Goal: Navigation & Orientation: Understand site structure

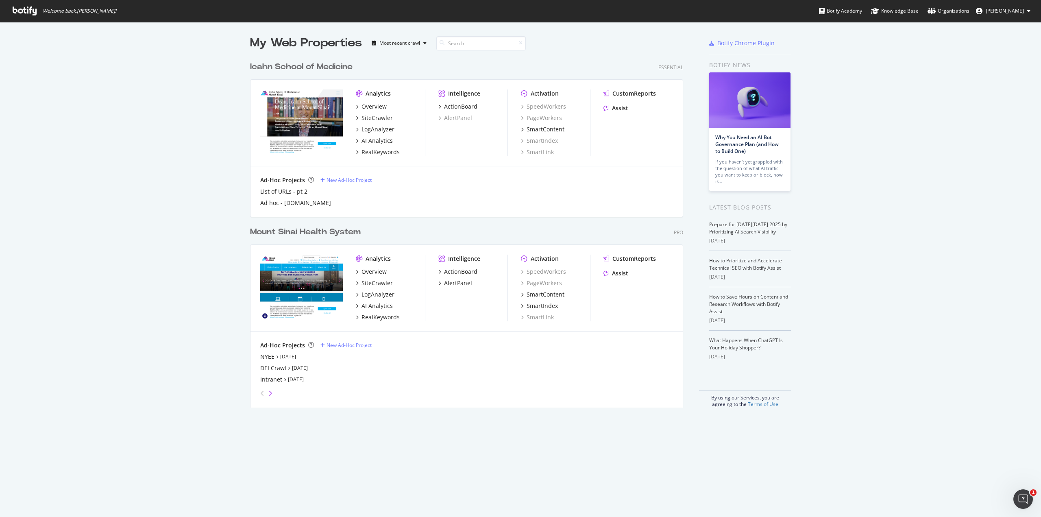
click at [268, 393] on icon "angle-right" at bounding box center [270, 393] width 4 height 7
click at [268, 394] on icon "angle-right" at bounding box center [270, 393] width 4 height 7
click at [268, 393] on icon "angle-right" at bounding box center [270, 393] width 4 height 7
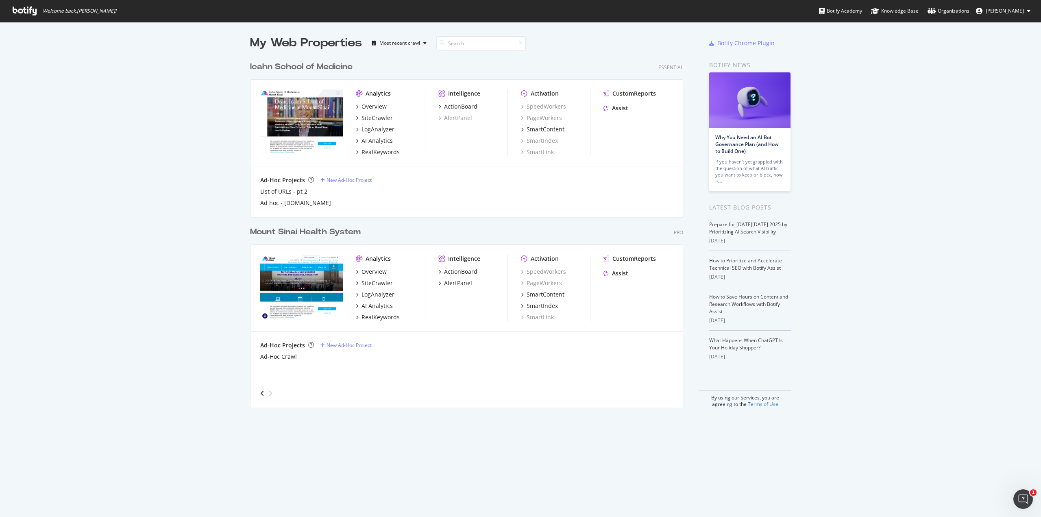
click at [257, 394] on div "angle-left" at bounding box center [262, 393] width 11 height 13
